Goal: Task Accomplishment & Management: Manage account settings

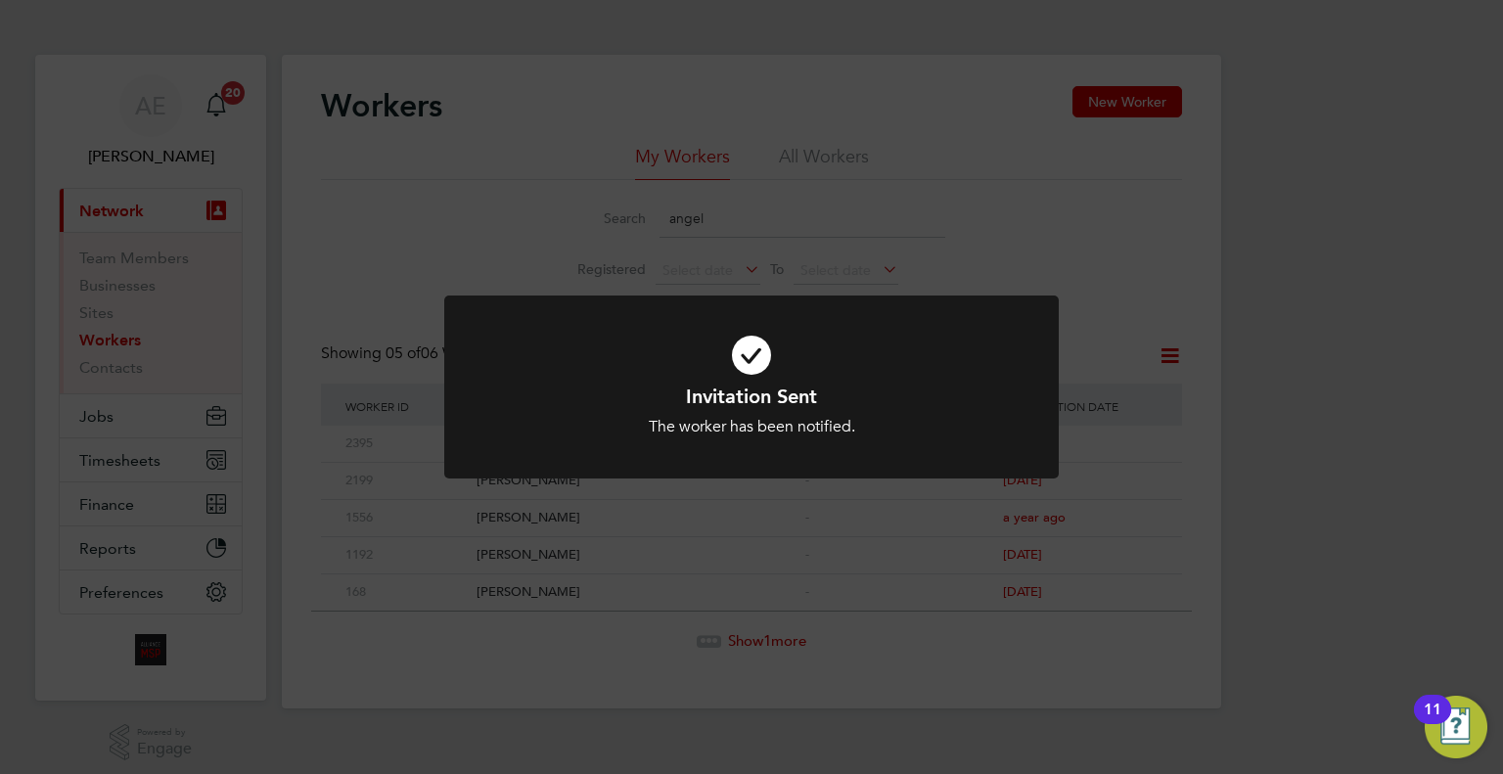
click at [618, 299] on div at bounding box center [751, 387] width 615 height 183
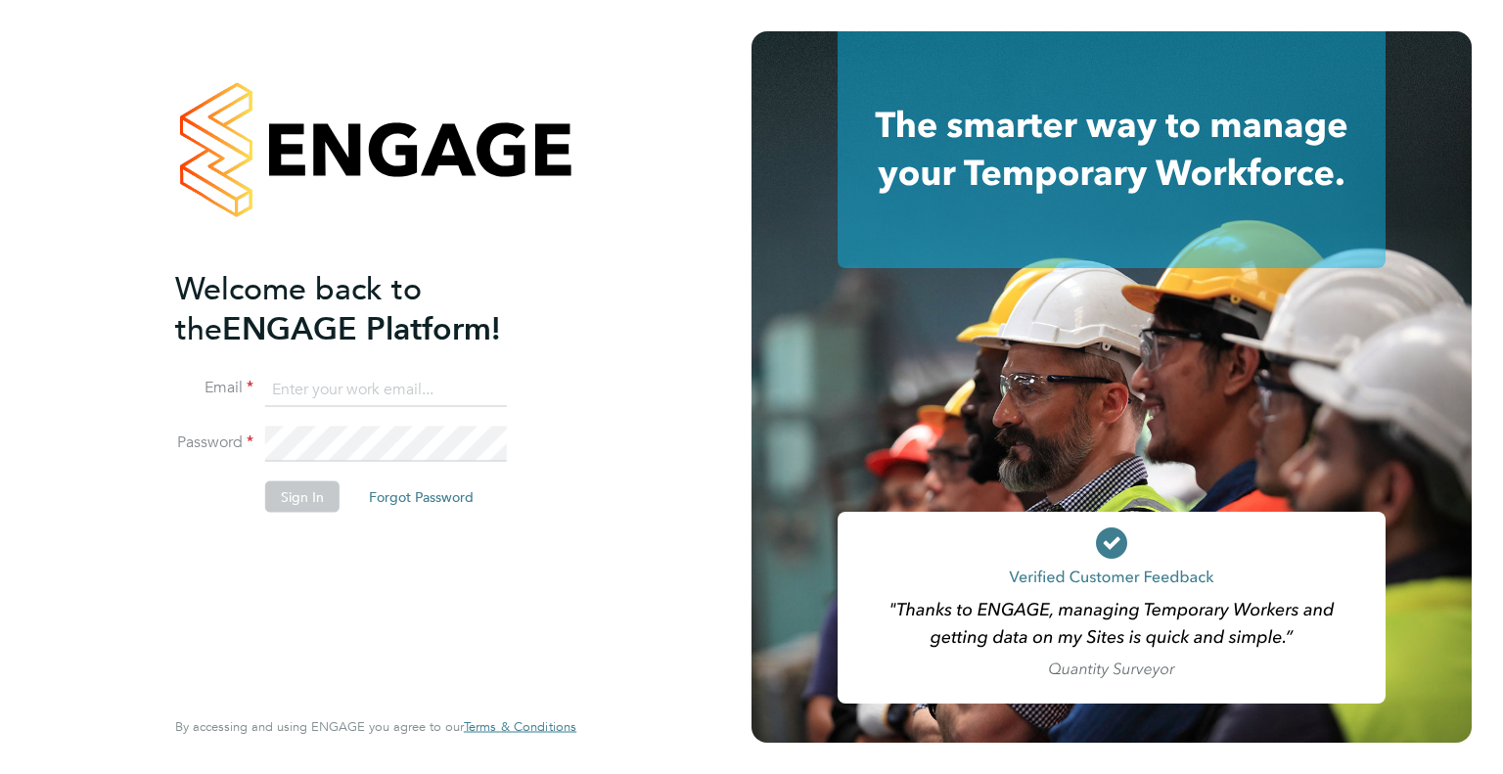
type input "wates@alliance-msp.co.uk"
drag, startPoint x: 303, startPoint y: 490, endPoint x: 307, endPoint y: 505, distance: 15.2
click at [307, 505] on button "Sign In" at bounding box center [302, 496] width 74 height 31
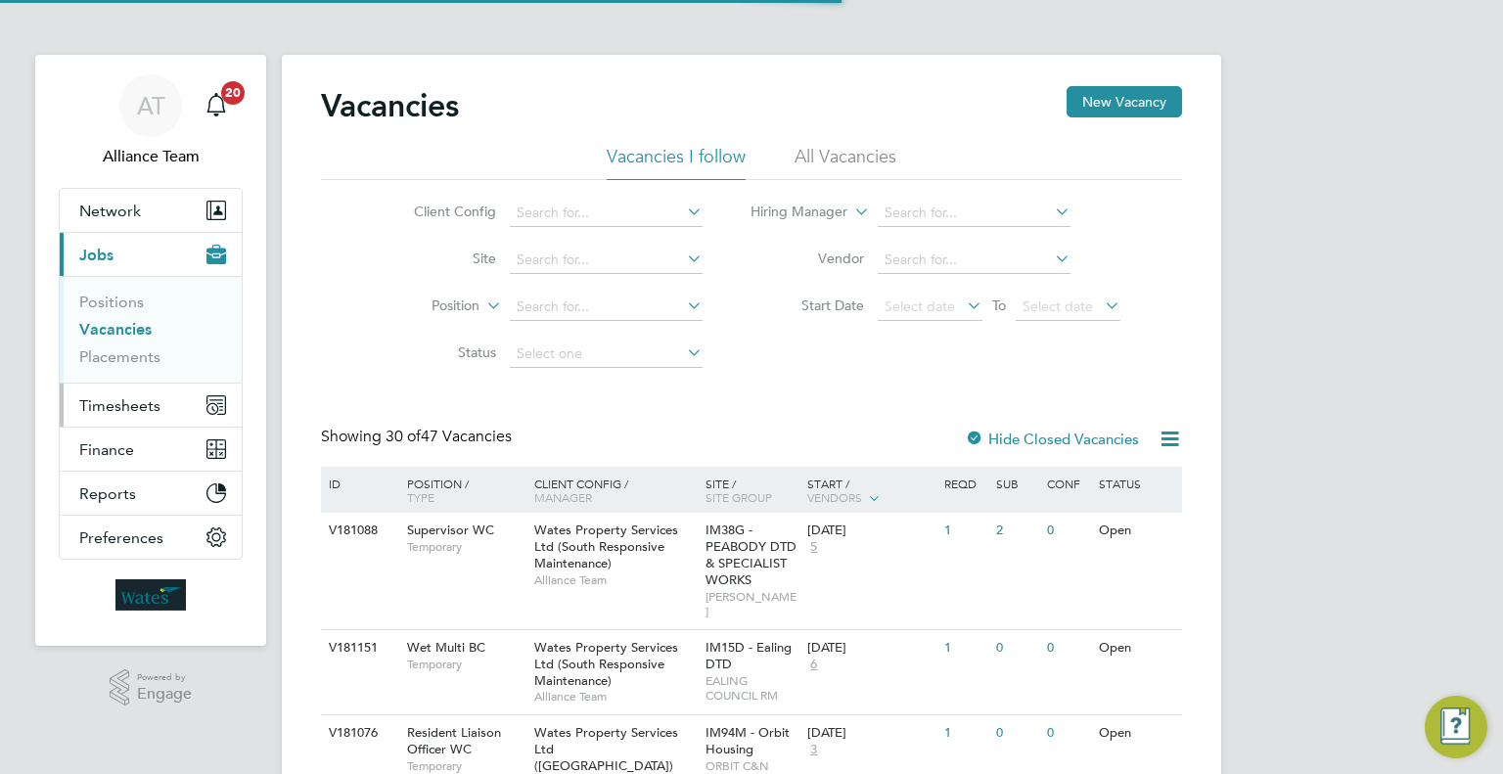
drag, startPoint x: 125, startPoint y: 402, endPoint x: 123, endPoint y: 413, distance: 10.9
click at [123, 413] on span "Timesheets" at bounding box center [119, 405] width 81 height 19
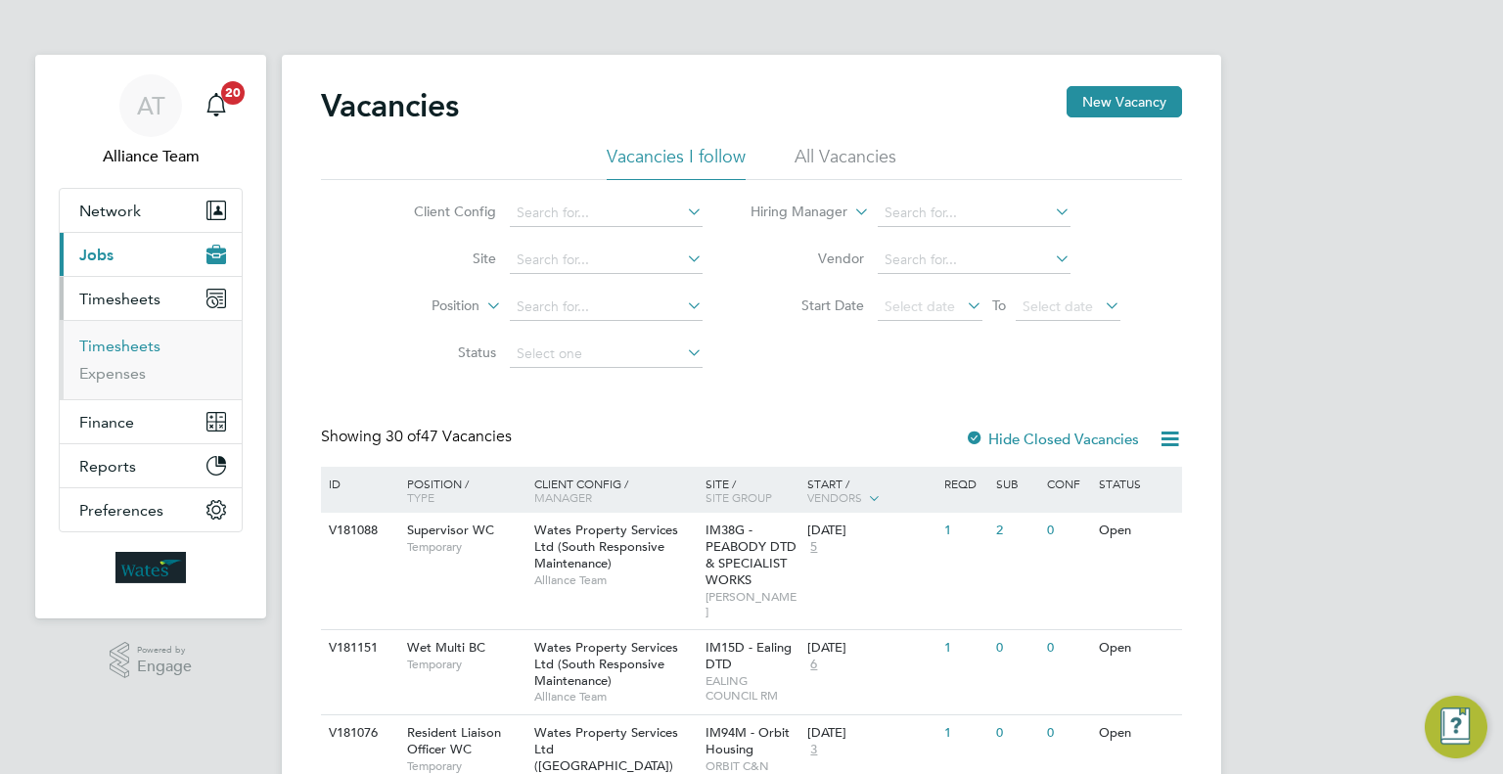
click at [107, 346] on link "Timesheets" at bounding box center [119, 346] width 81 height 19
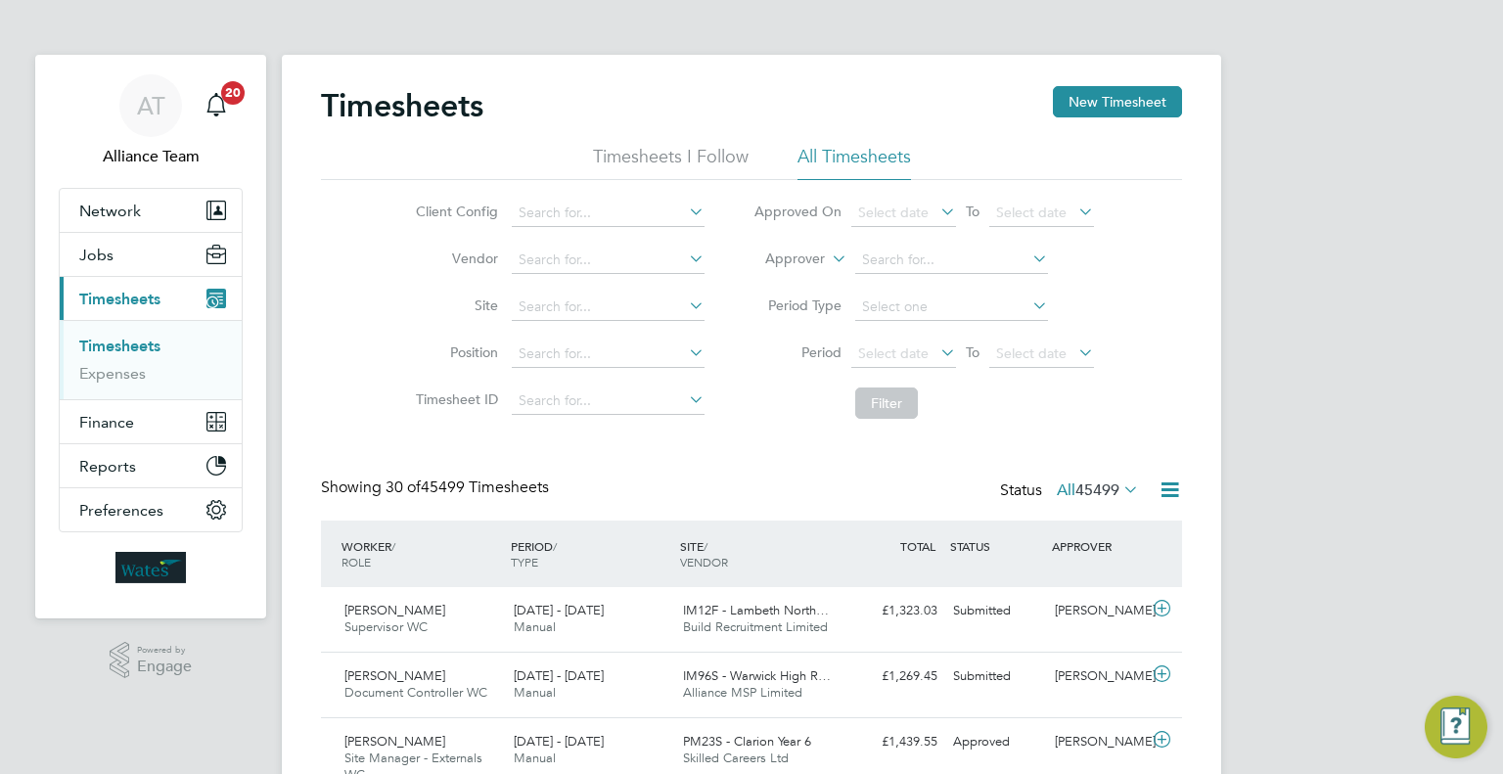
click at [828, 262] on icon at bounding box center [828, 254] width 0 height 18
click at [788, 273] on li "Worker" at bounding box center [777, 281] width 96 height 25
click at [908, 268] on input at bounding box center [951, 260] width 193 height 27
click at [942, 290] on li "[PERSON_NAME]" at bounding box center [951, 286] width 194 height 26
type input "[PERSON_NAME]"
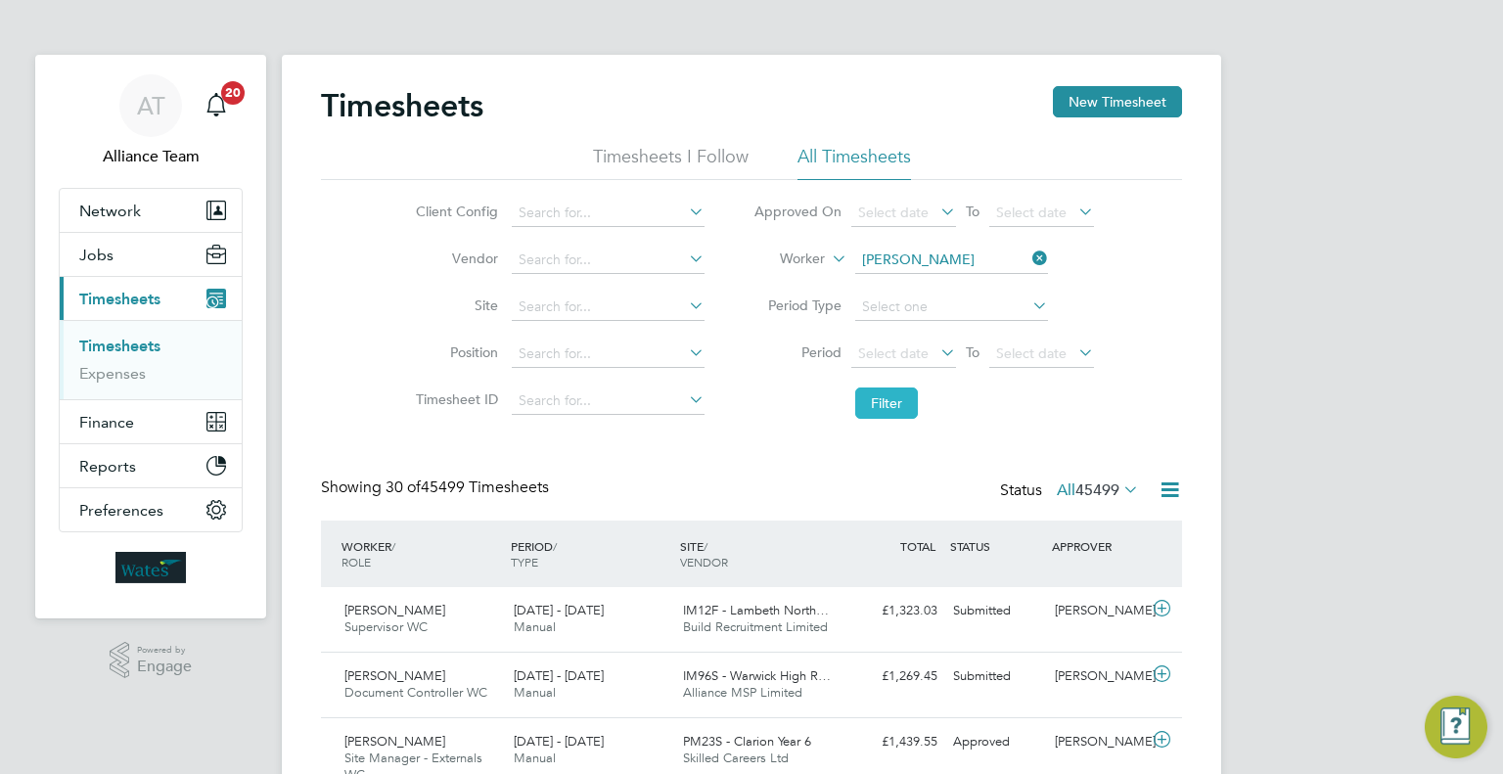
click at [897, 406] on button "Filter" at bounding box center [886, 403] width 63 height 31
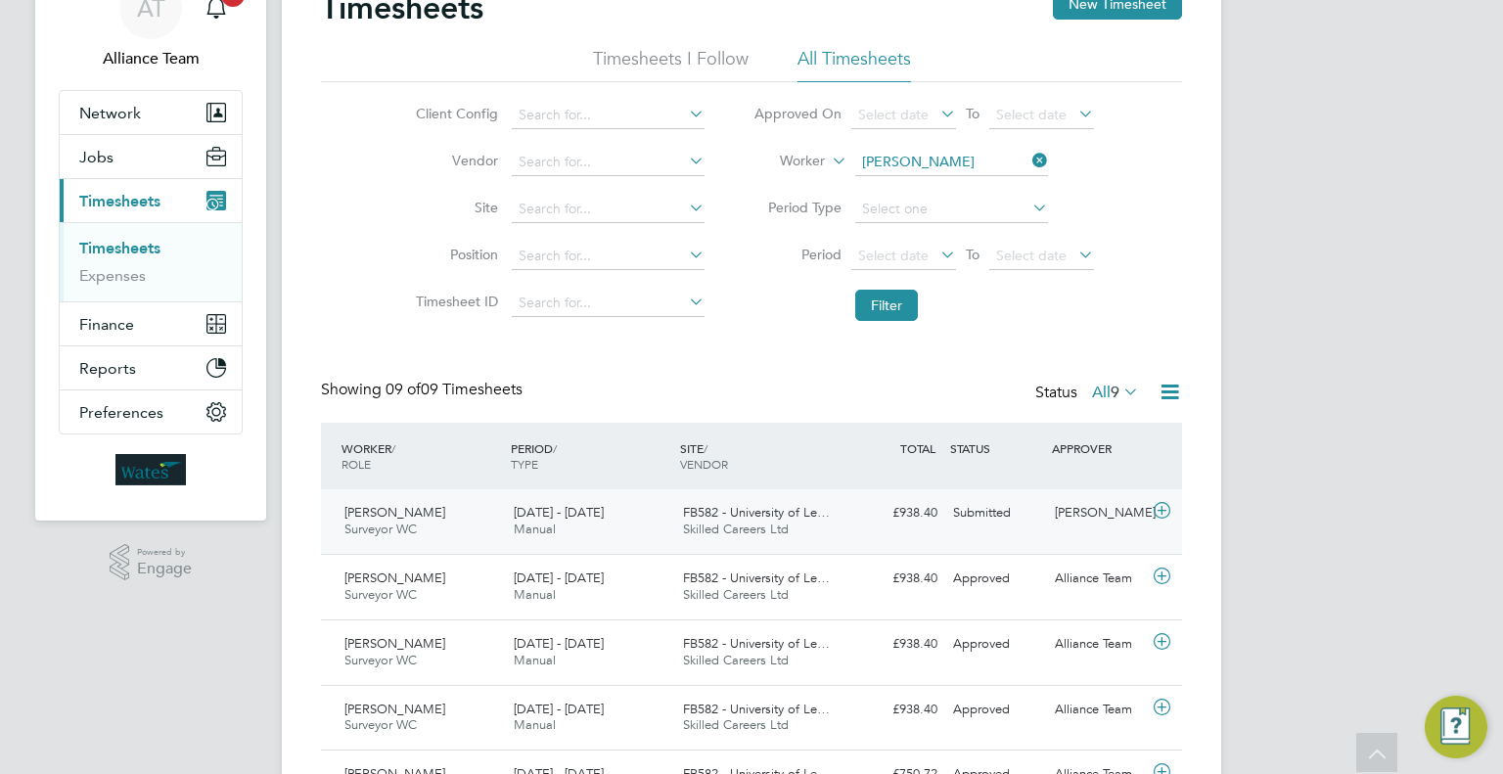
click at [986, 501] on div "Submitted" at bounding box center [997, 513] width 102 height 32
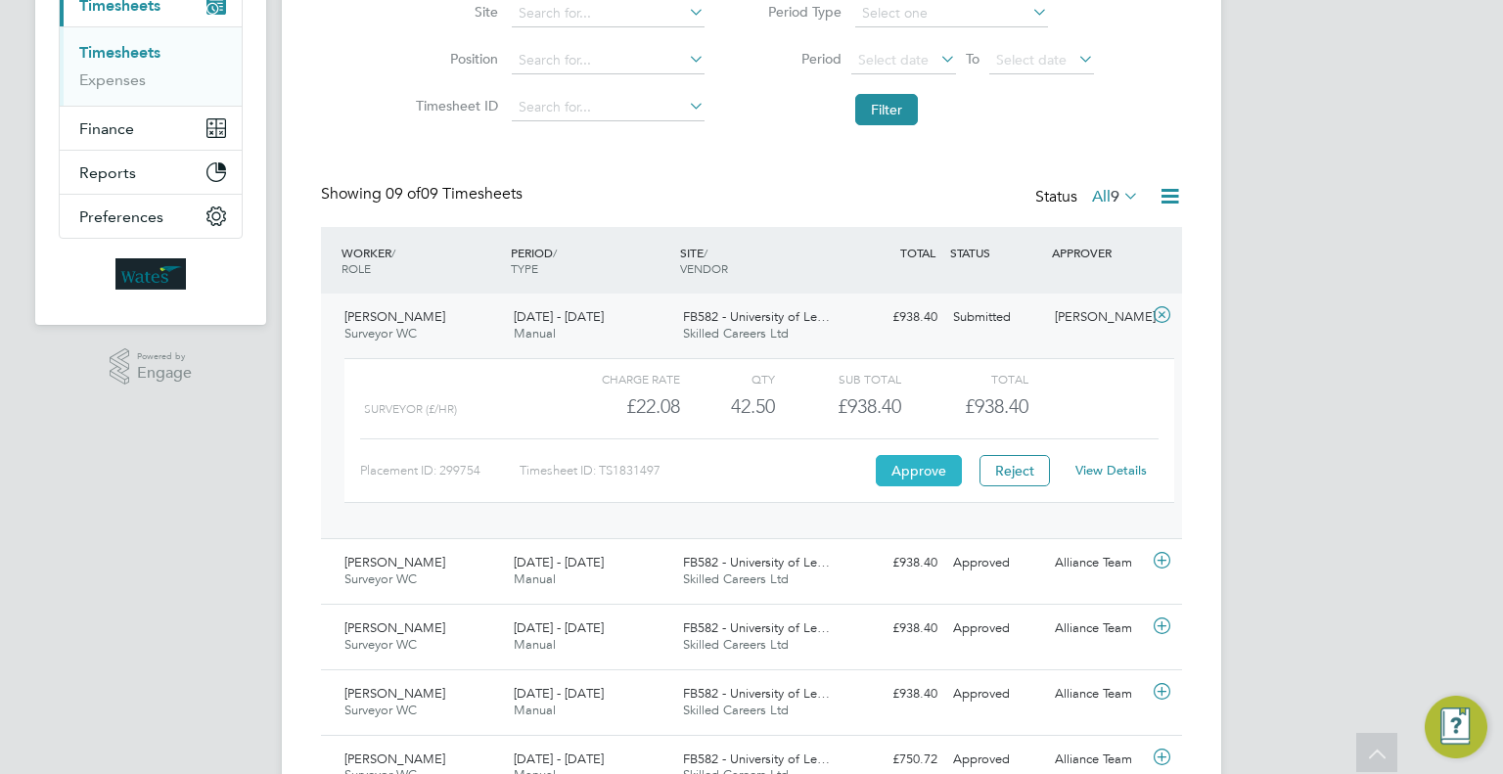
click at [903, 473] on button "Approve" at bounding box center [919, 470] width 86 height 31
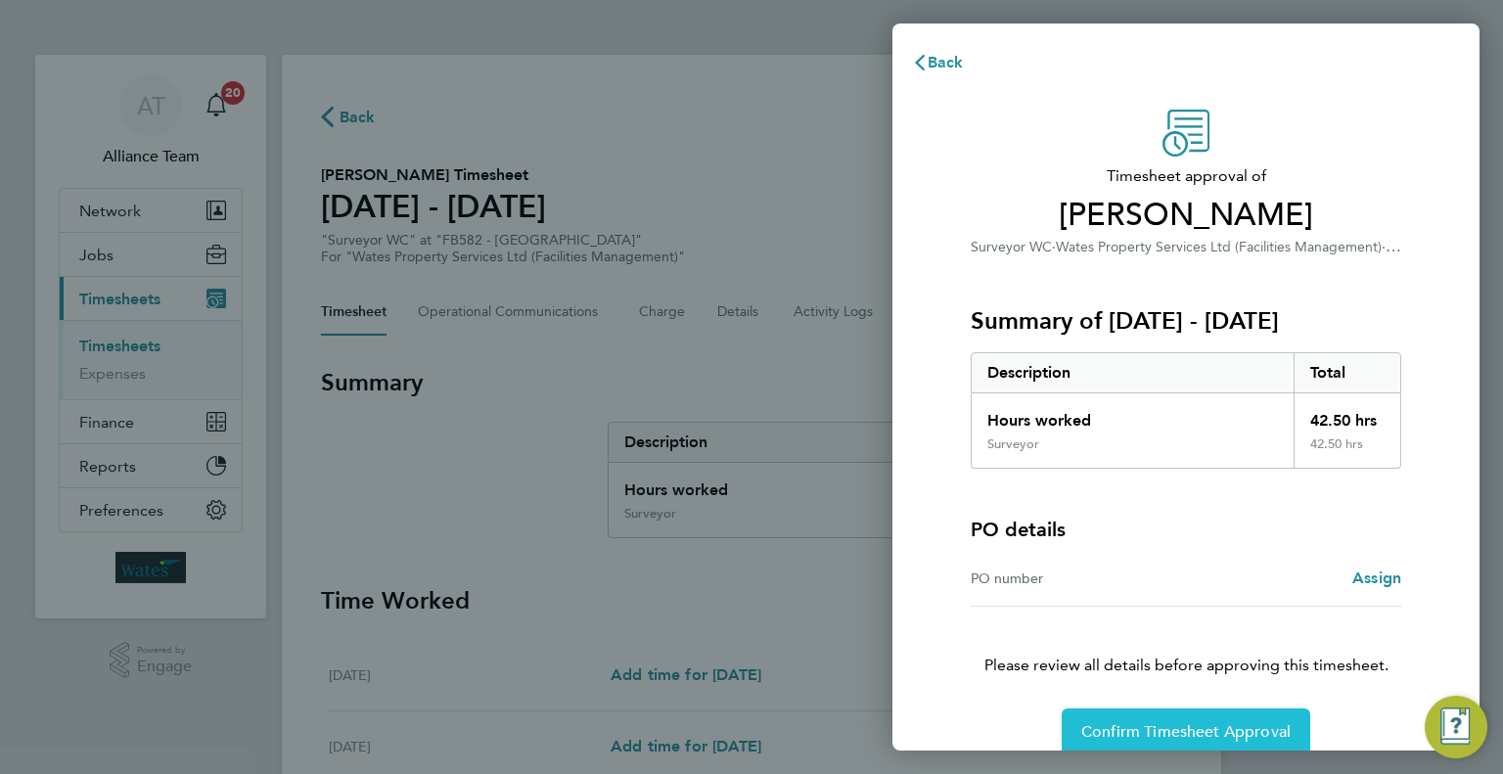
click at [1254, 739] on button "Confirm Timesheet Approval" at bounding box center [1186, 732] width 249 height 47
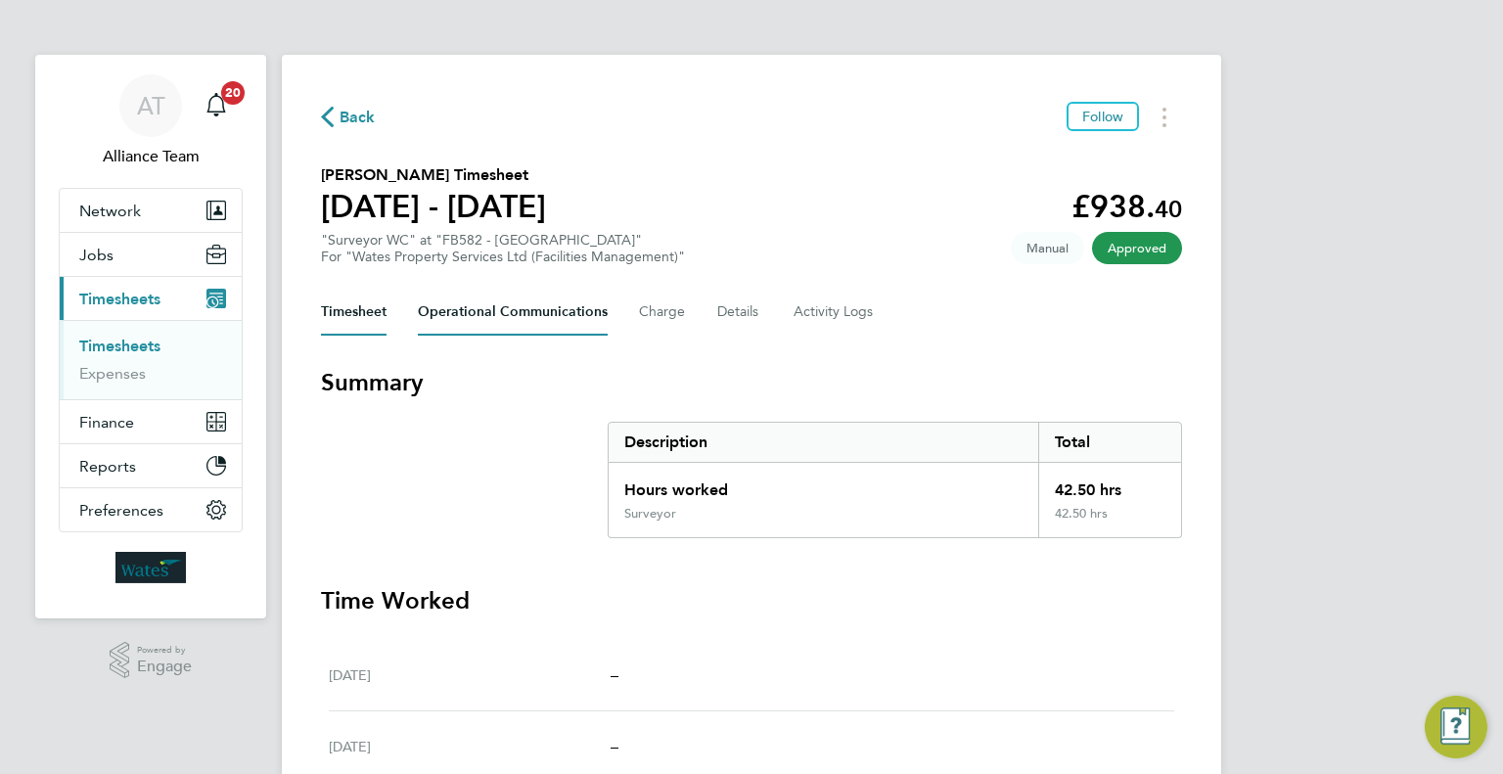
click at [564, 315] on Communications-tab "Operational Communications" at bounding box center [513, 312] width 190 height 47
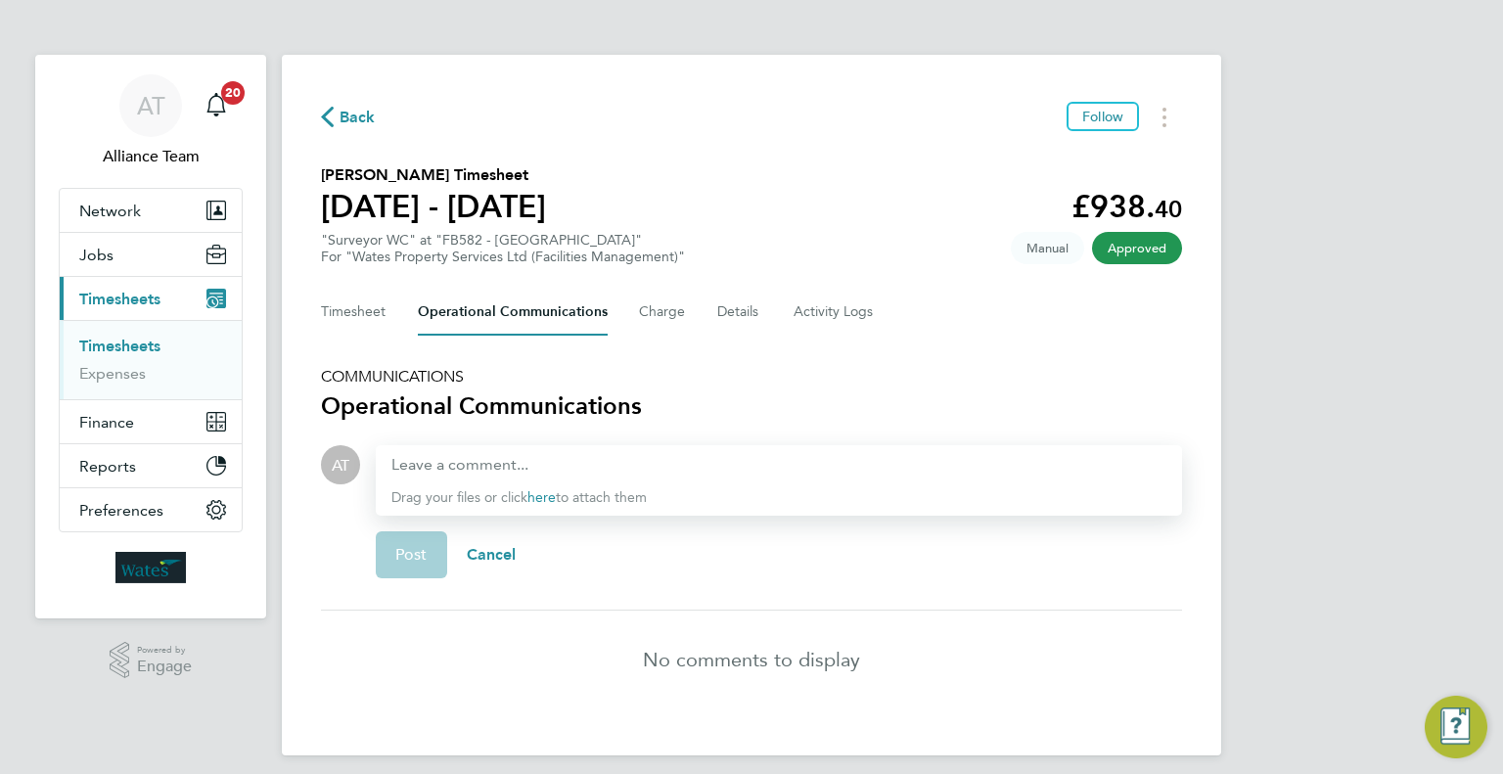
click at [587, 453] on div at bounding box center [779, 464] width 775 height 23
paste div
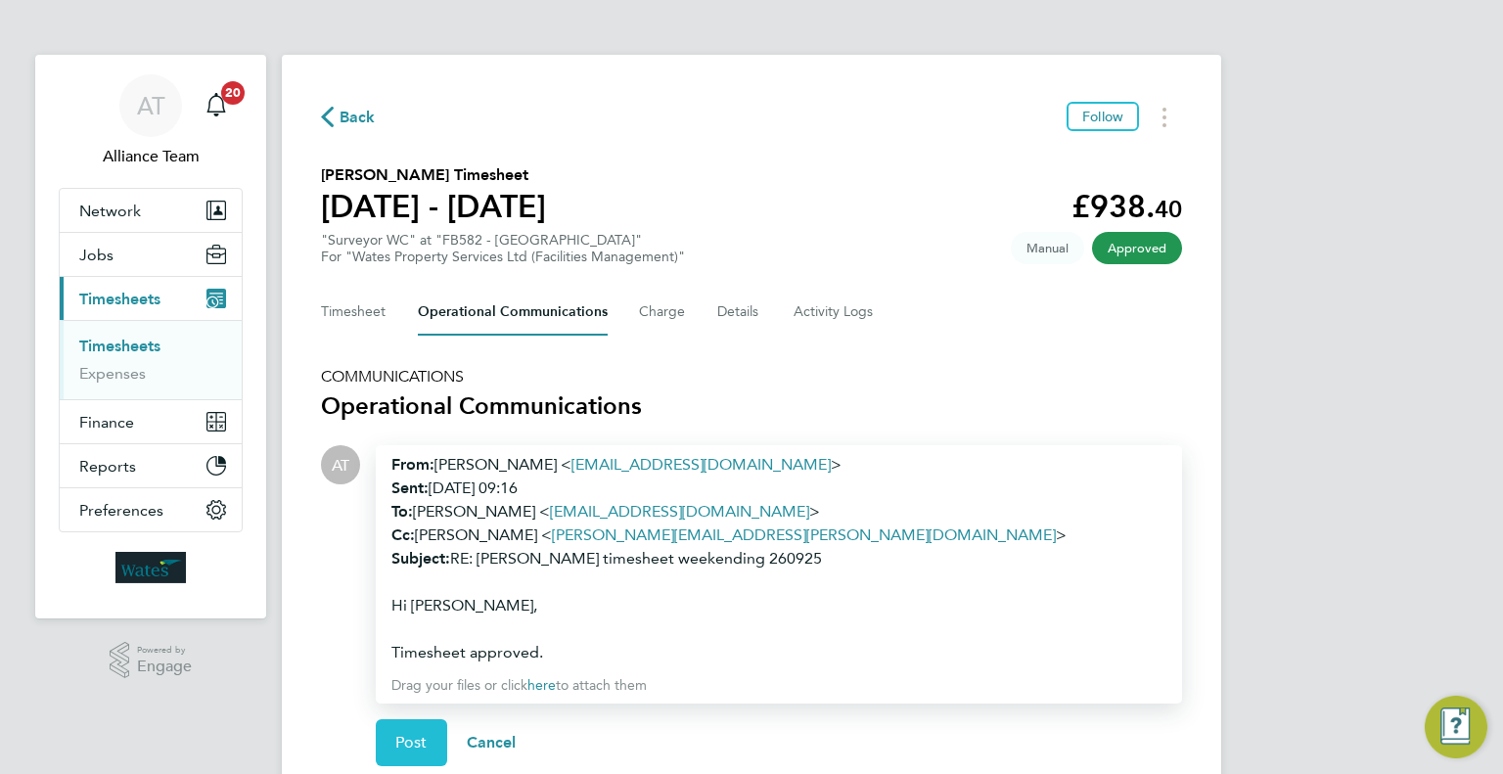
click at [414, 735] on span "Post" at bounding box center [411, 743] width 32 height 20
